Goal: Information Seeking & Learning: Learn about a topic

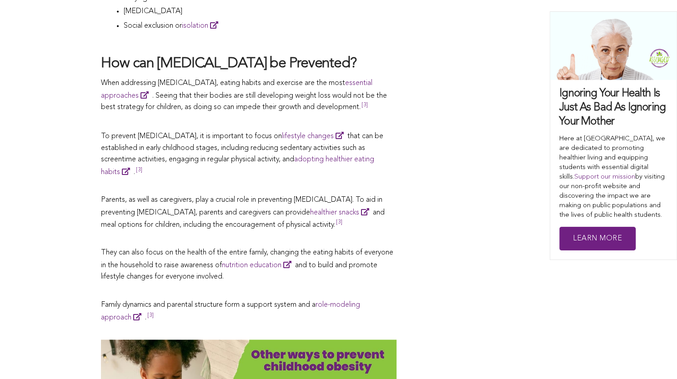
scroll to position [2819, 0]
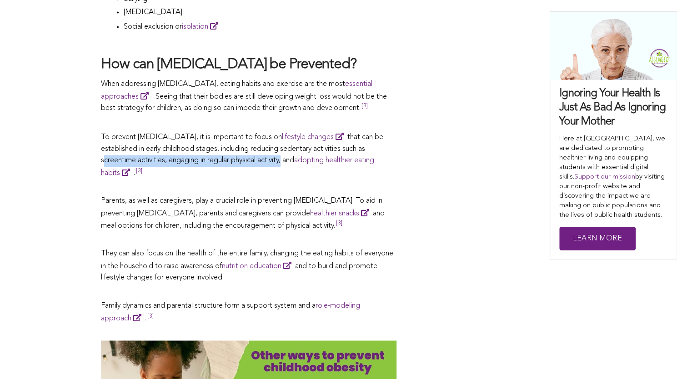
drag, startPoint x: 102, startPoint y: 135, endPoint x: 283, endPoint y: 133, distance: 181.4
click at [283, 134] on span "To prevent [MEDICAL_DATA], it is important to focus on lifestyle changes that c…" at bounding box center [242, 155] width 282 height 43
copy span "screentime activities, engaging in regular physical activity"
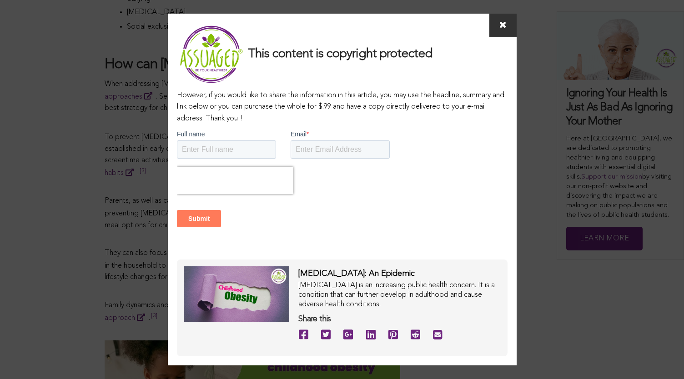
click at [499, 27] on icon at bounding box center [502, 24] width 7 height 9
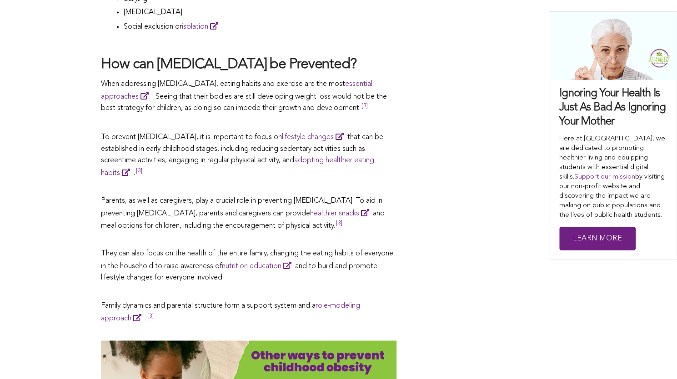
click at [232, 143] on p "To prevent [MEDICAL_DATA], it is important to focus on lifestyle changes that c…" at bounding box center [249, 155] width 296 height 48
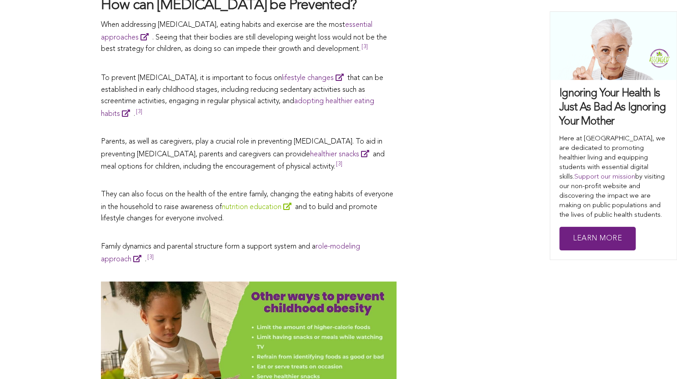
scroll to position [2956, 0]
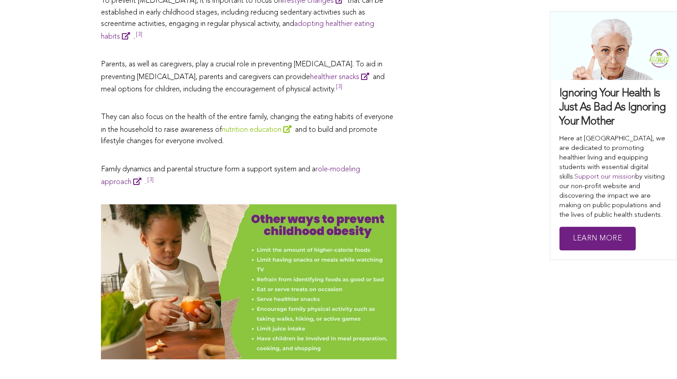
click at [294, 126] on link "nutrition education" at bounding box center [258, 129] width 73 height 7
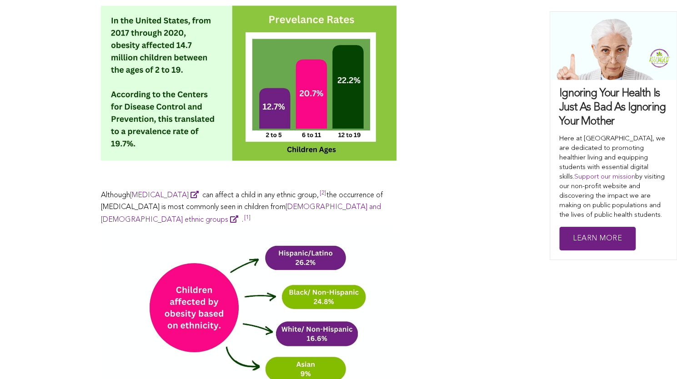
scroll to position [864, 0]
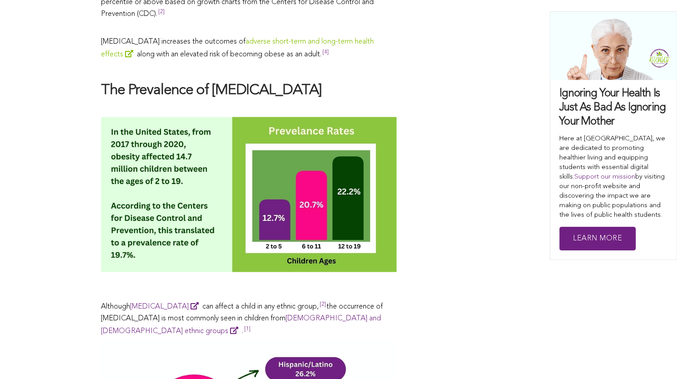
click at [344, 38] on link "adverse short-term and long-term health effects" at bounding box center [237, 48] width 273 height 20
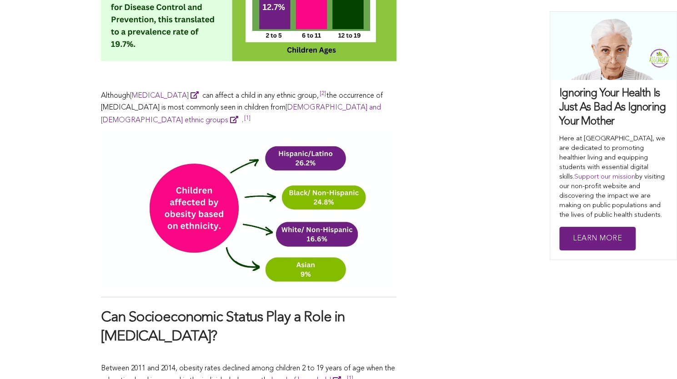
scroll to position [1070, 0]
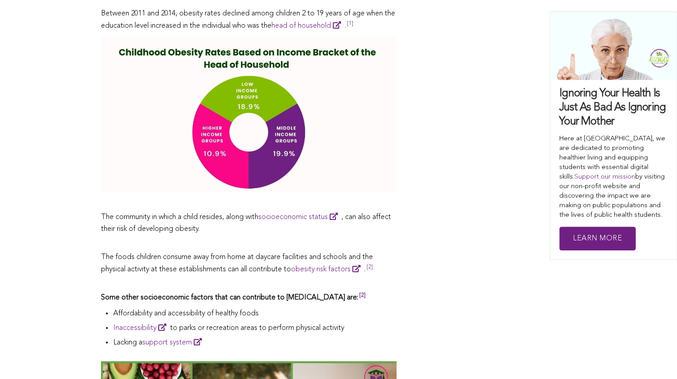
scroll to position [1429, 0]
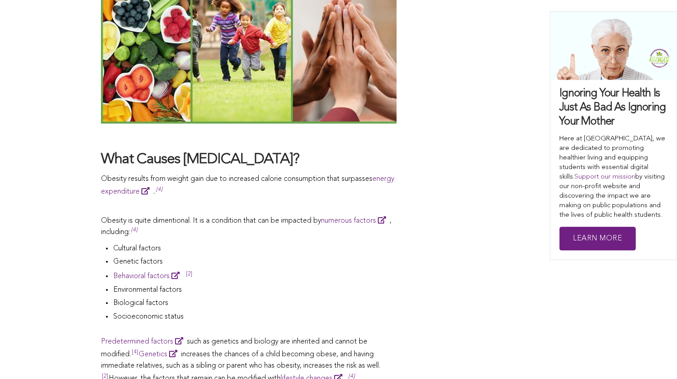
scroll to position [1825, 0]
